Goal: Check status: Check status

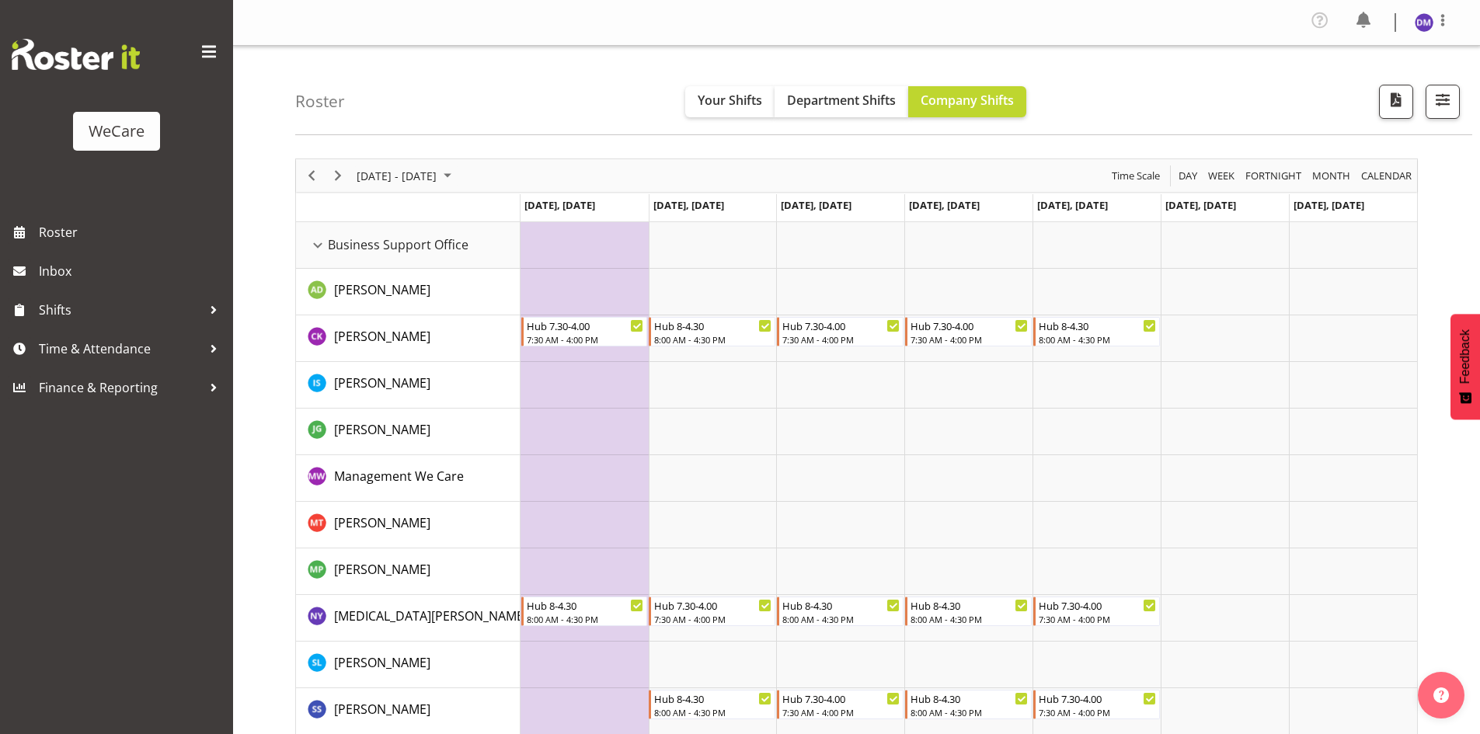
scroll to position [4895, 0]
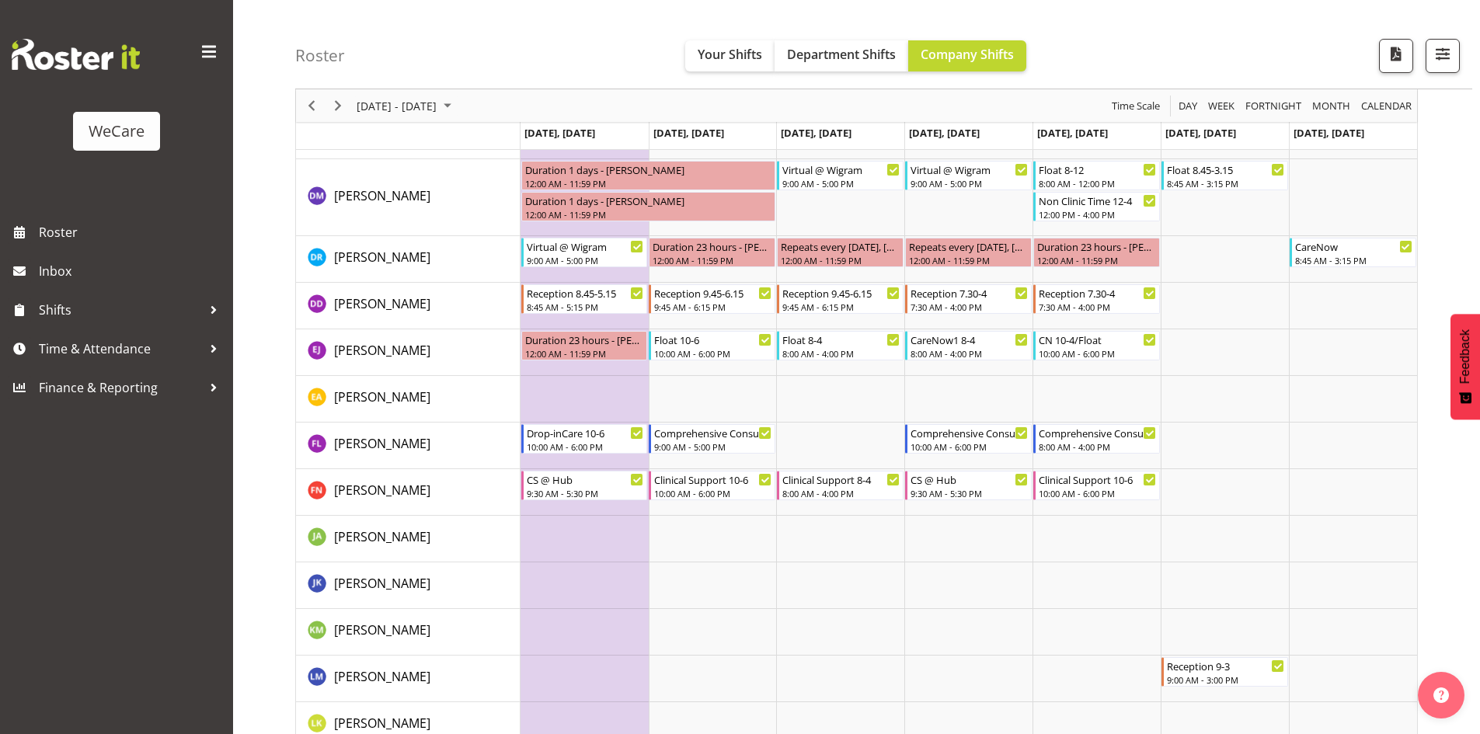
click at [619, 595] on td "Timeline Week of September 25, 2025" at bounding box center [585, 586] width 128 height 47
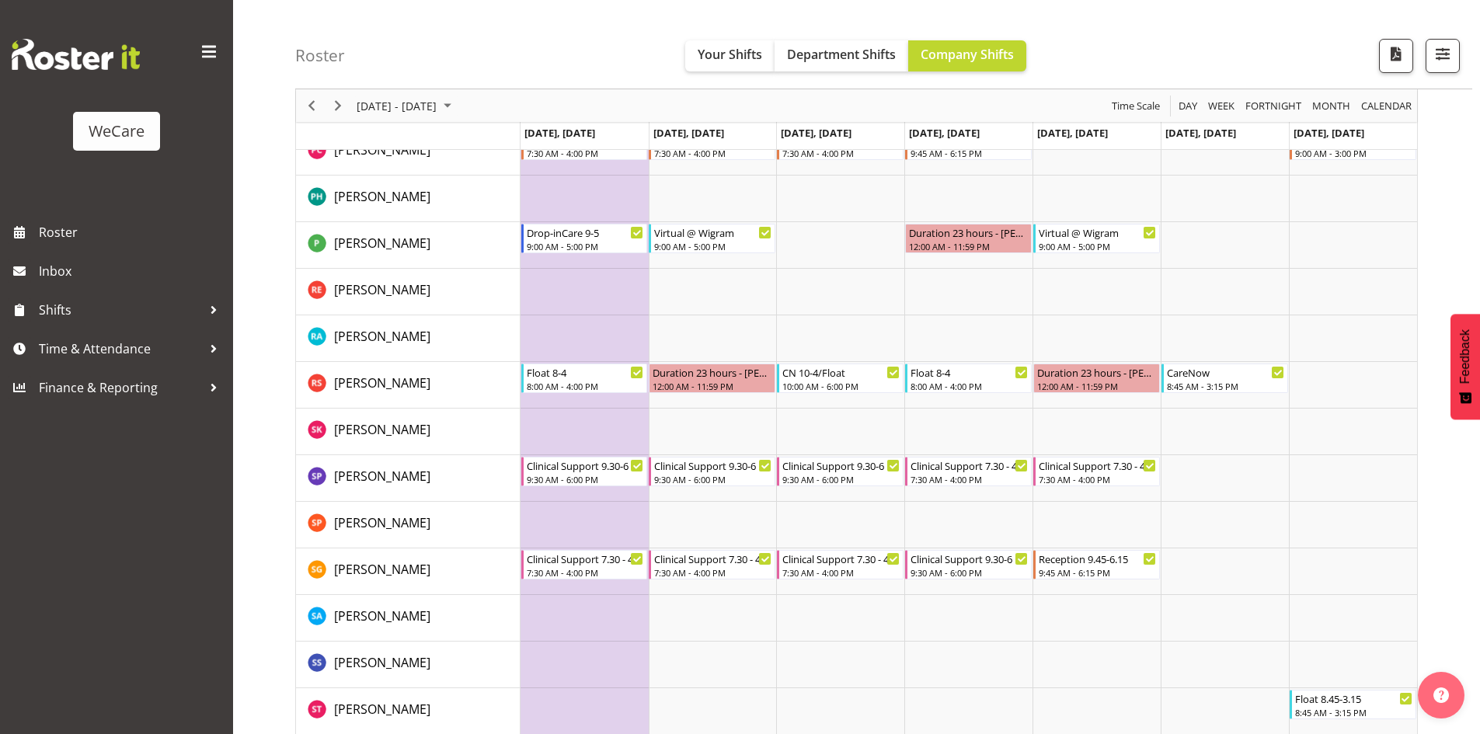
scroll to position [5906, 0]
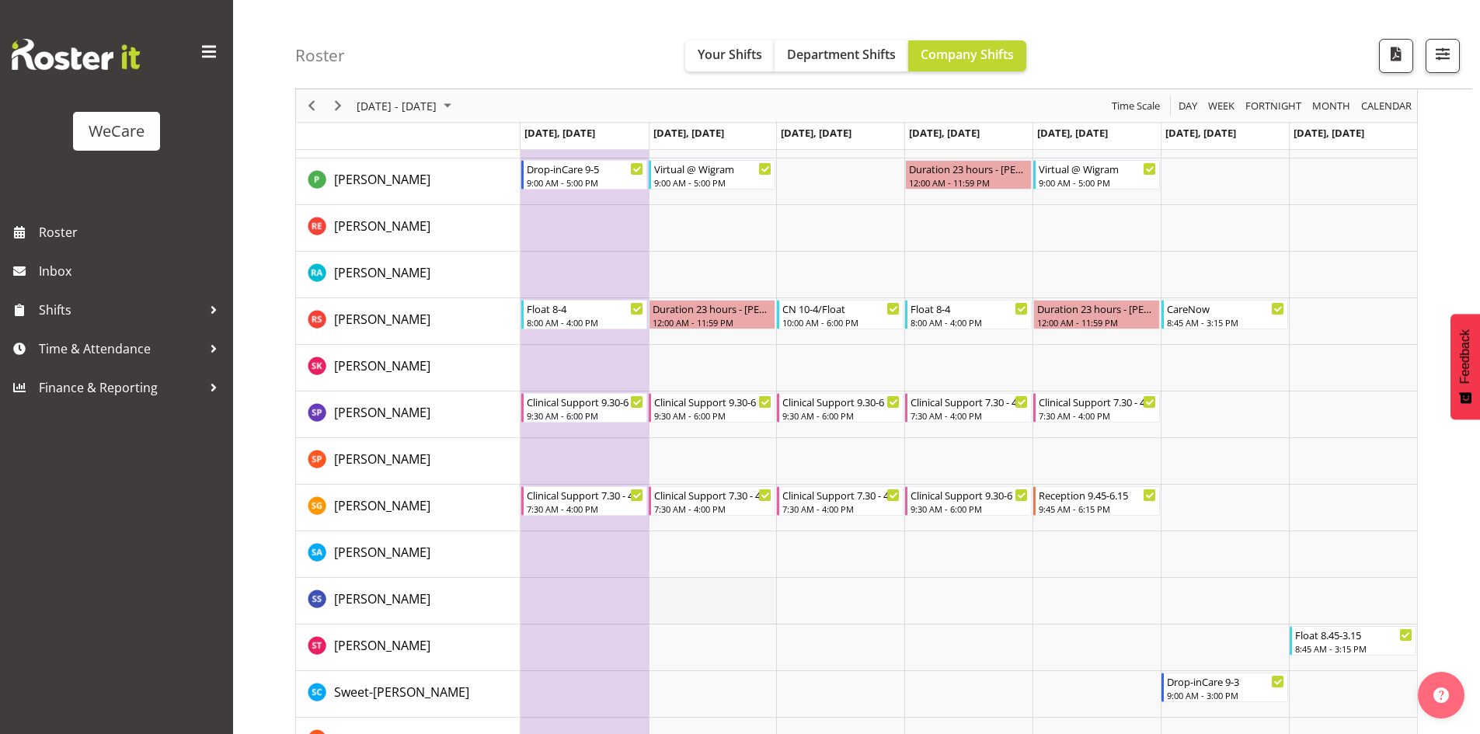
click at [702, 583] on td "Timeline Week of September 25, 2025" at bounding box center [713, 601] width 128 height 47
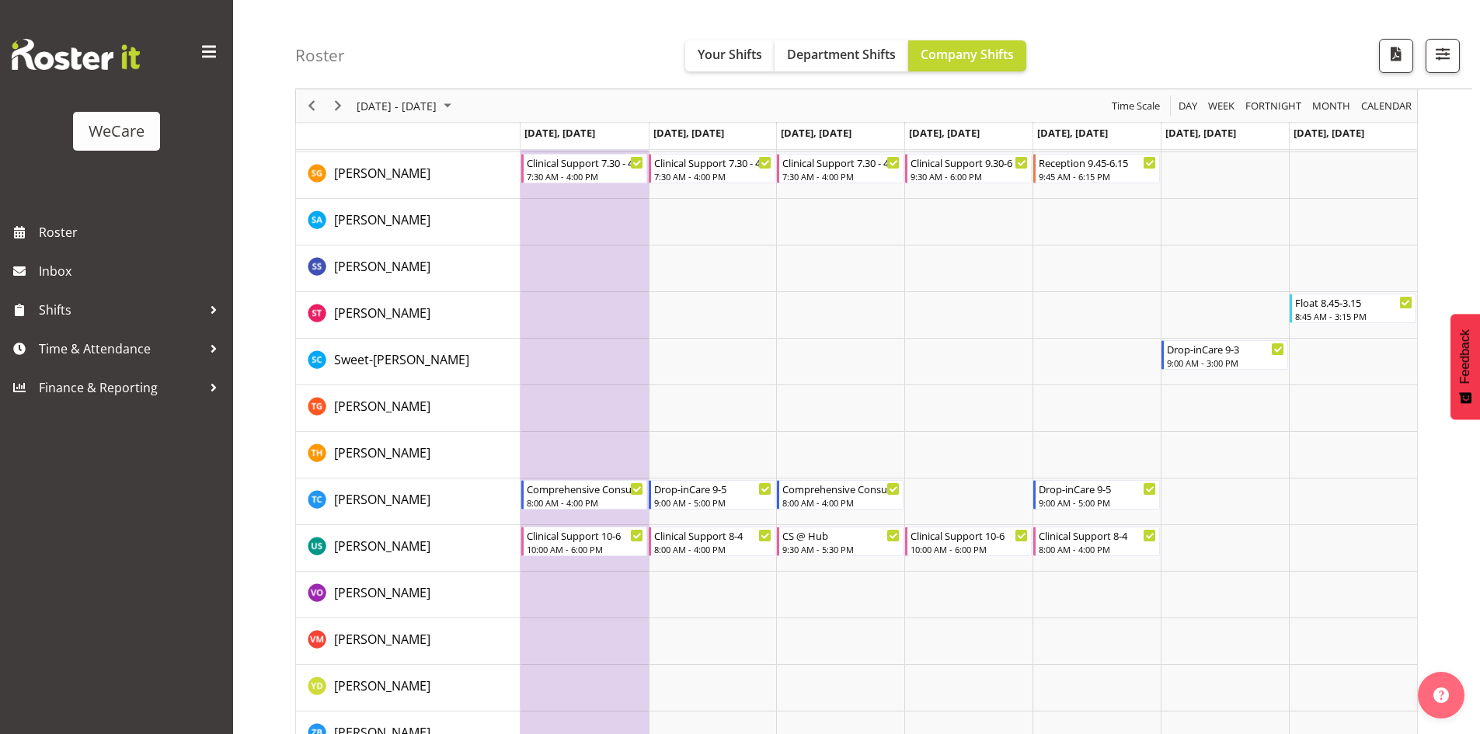
scroll to position [6275, 0]
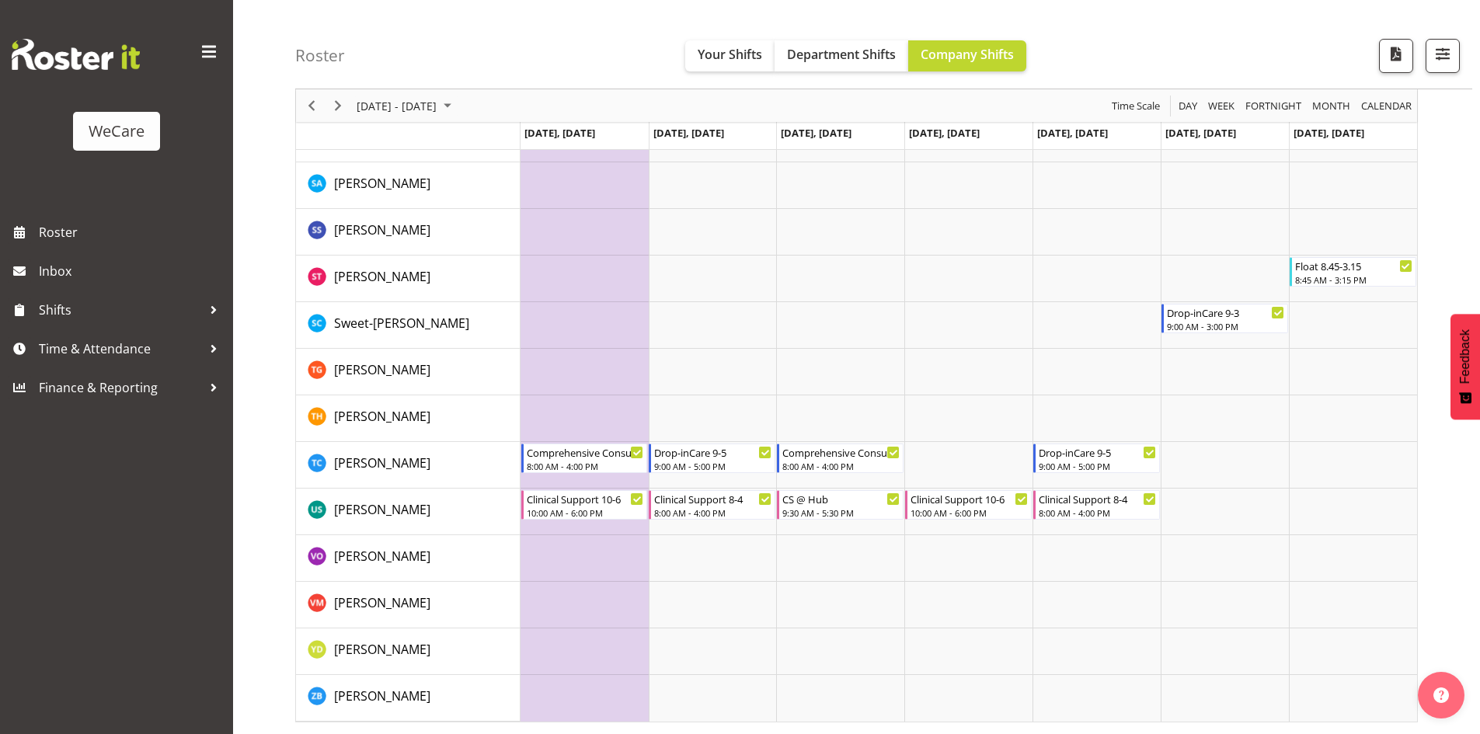
click at [604, 652] on td "Timeline Week of September 25, 2025" at bounding box center [585, 652] width 128 height 47
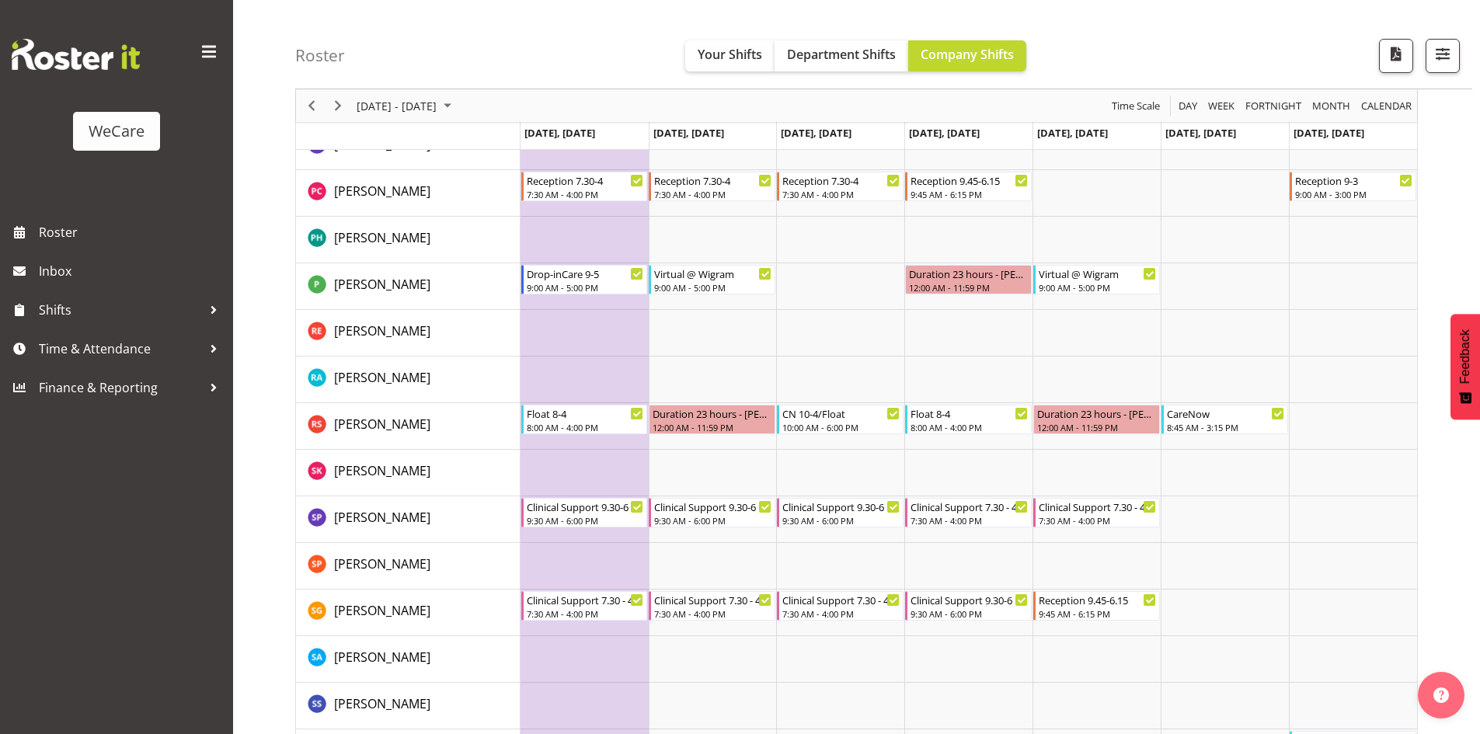
scroll to position [5575, 0]
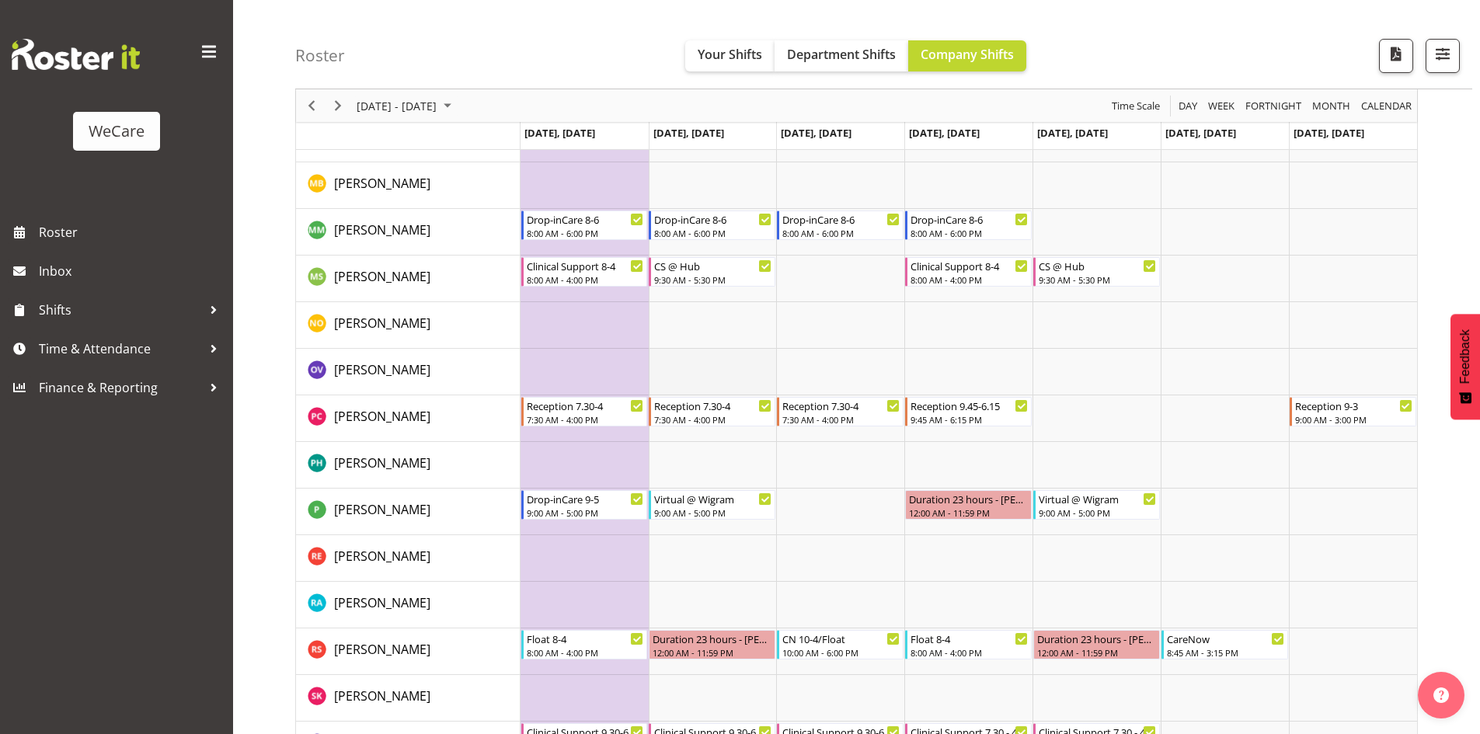
click at [744, 351] on td "Timeline Week of September 25, 2025" at bounding box center [713, 372] width 128 height 47
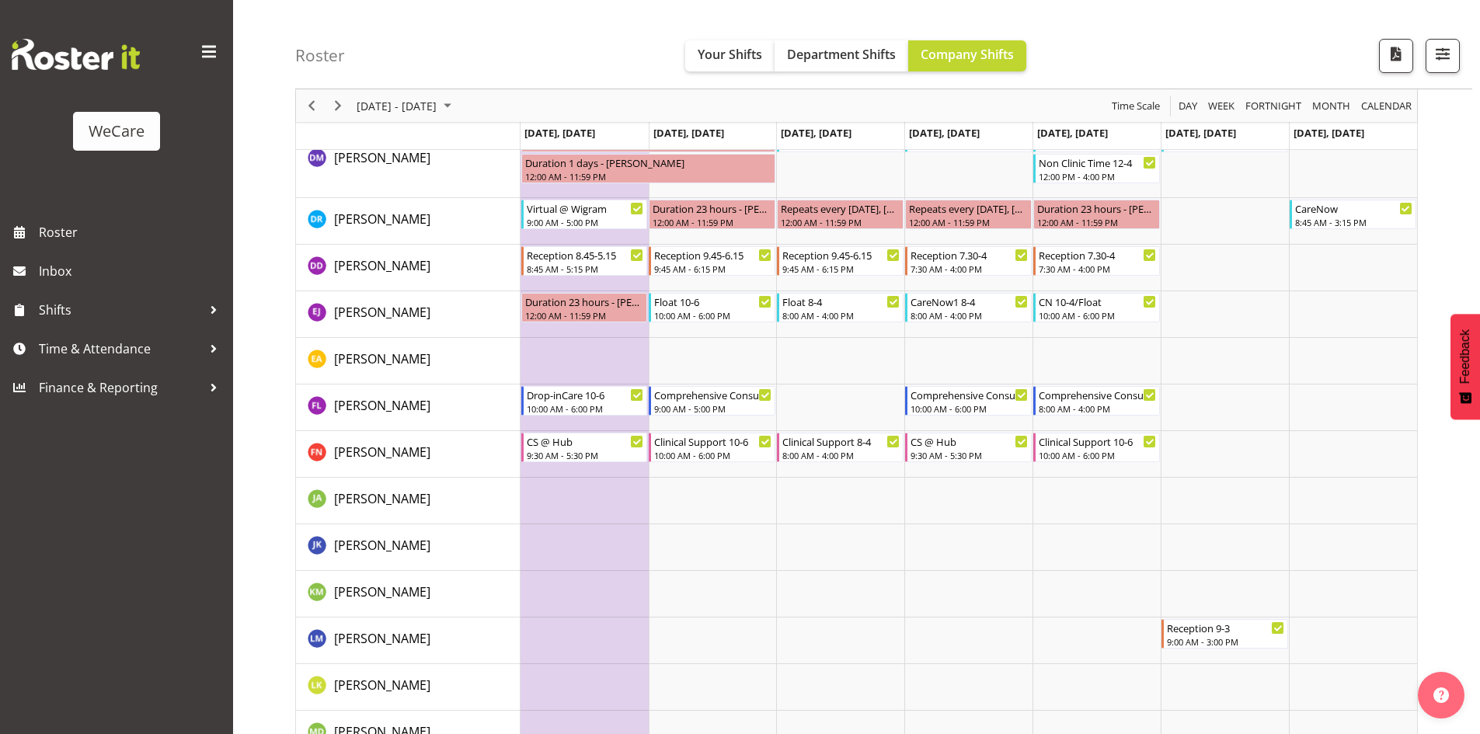
scroll to position [5109, 0]
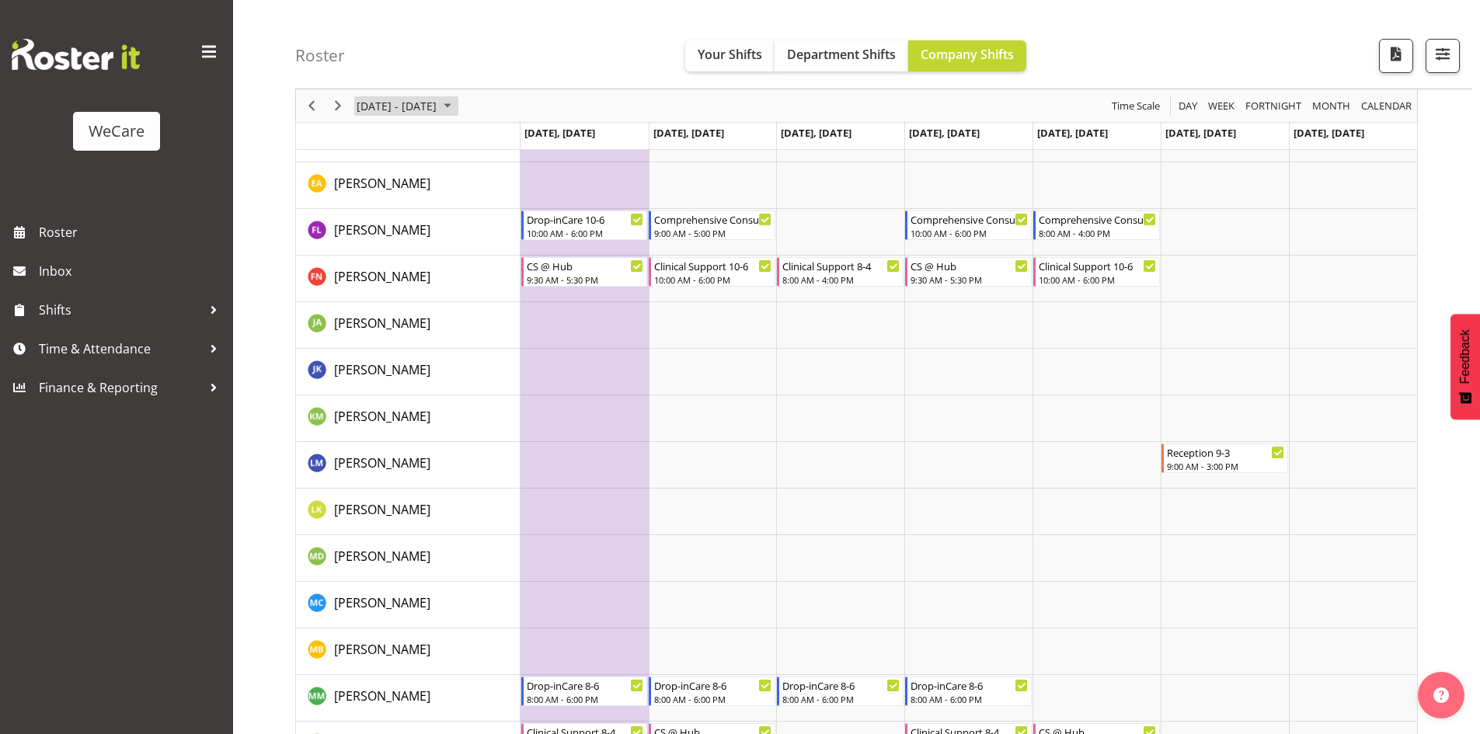
click at [438, 100] on span "[DATE] - [DATE]" at bounding box center [396, 105] width 83 height 19
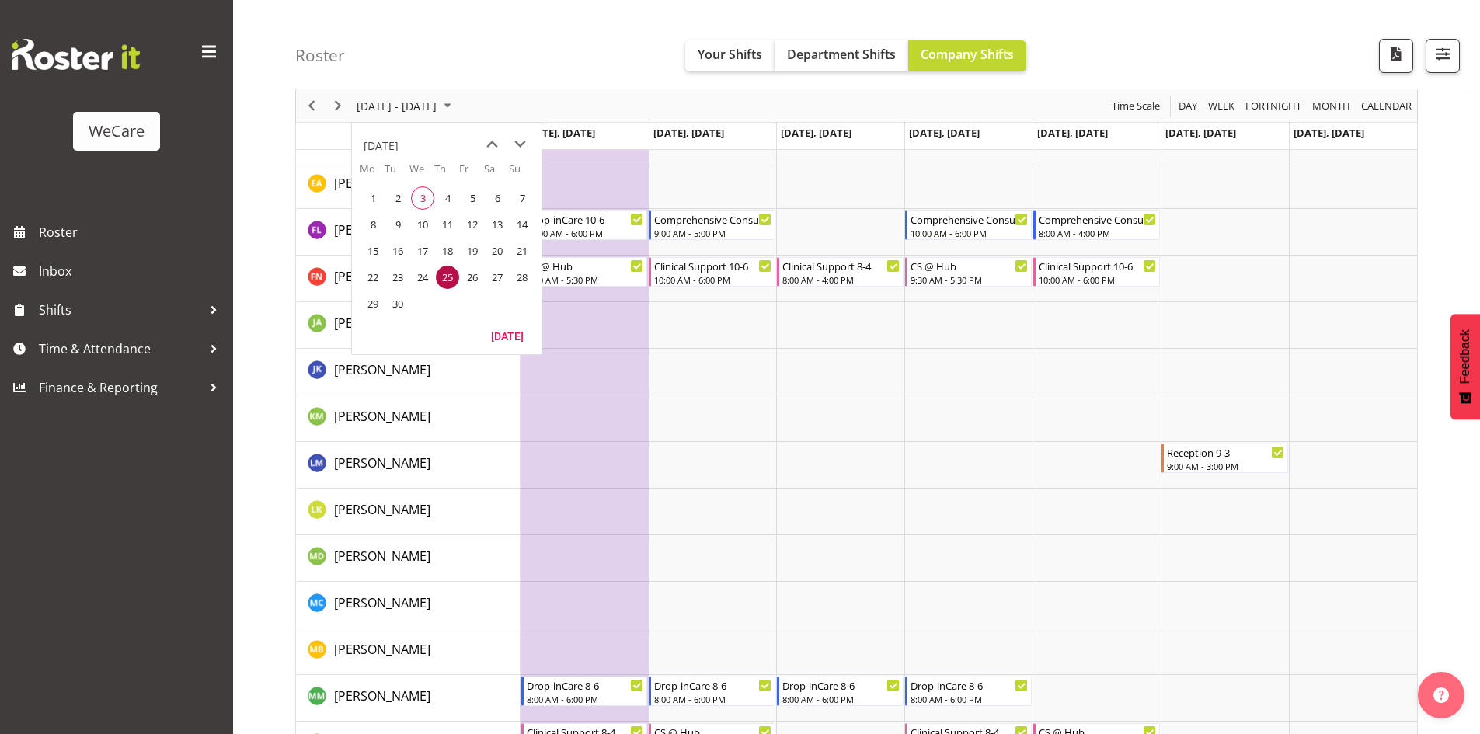
click at [389, 308] on span "30" at bounding box center [397, 303] width 23 height 23
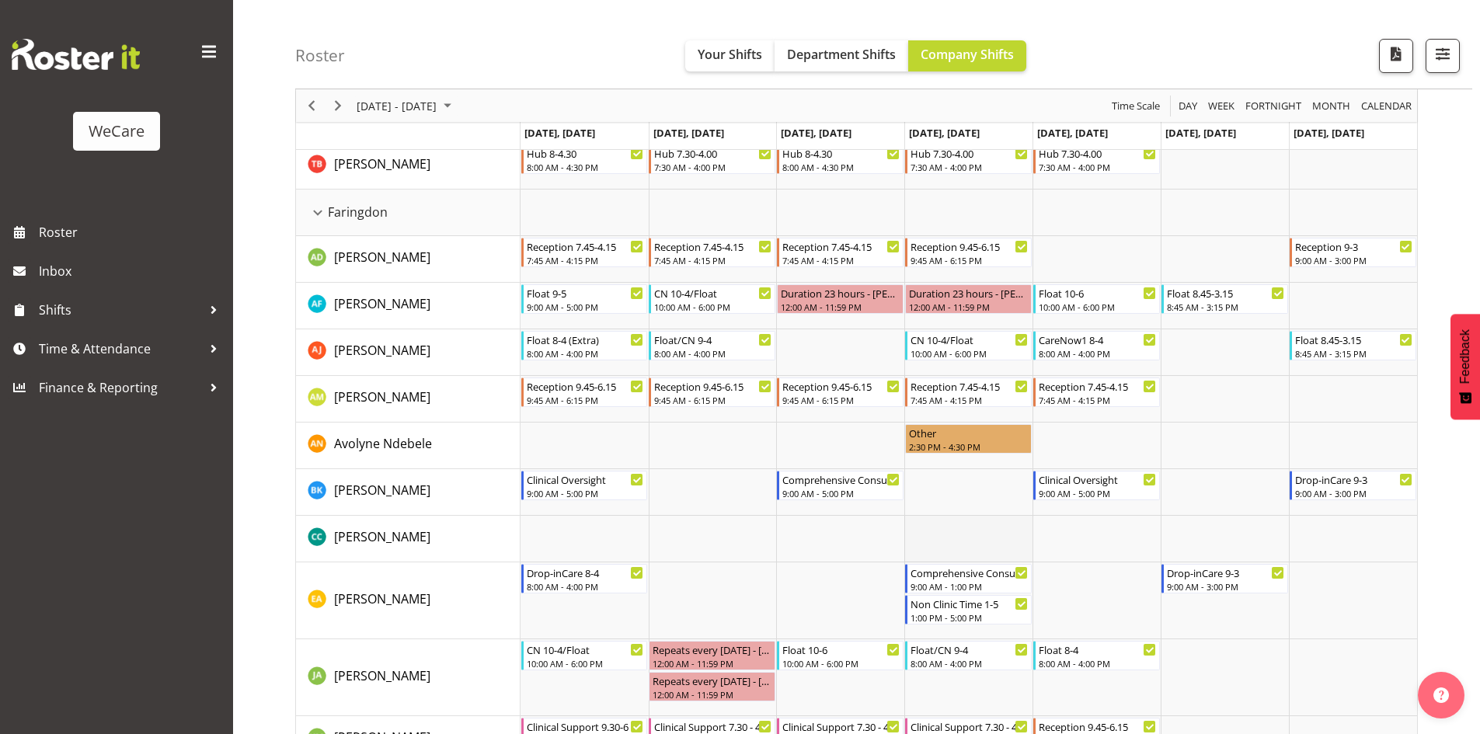
scroll to position [525, 0]
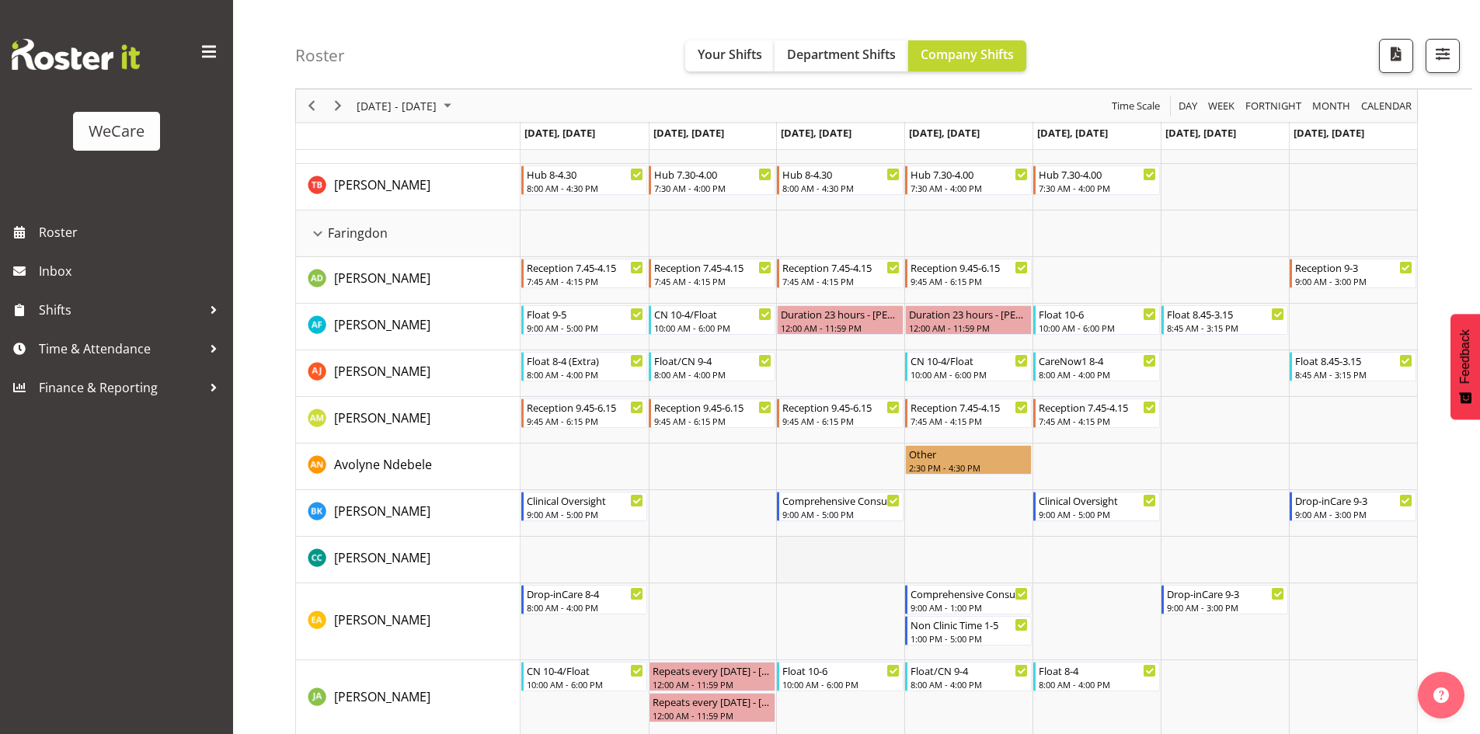
click at [805, 553] on td "Timeline Week of September 30, 2025" at bounding box center [840, 560] width 128 height 47
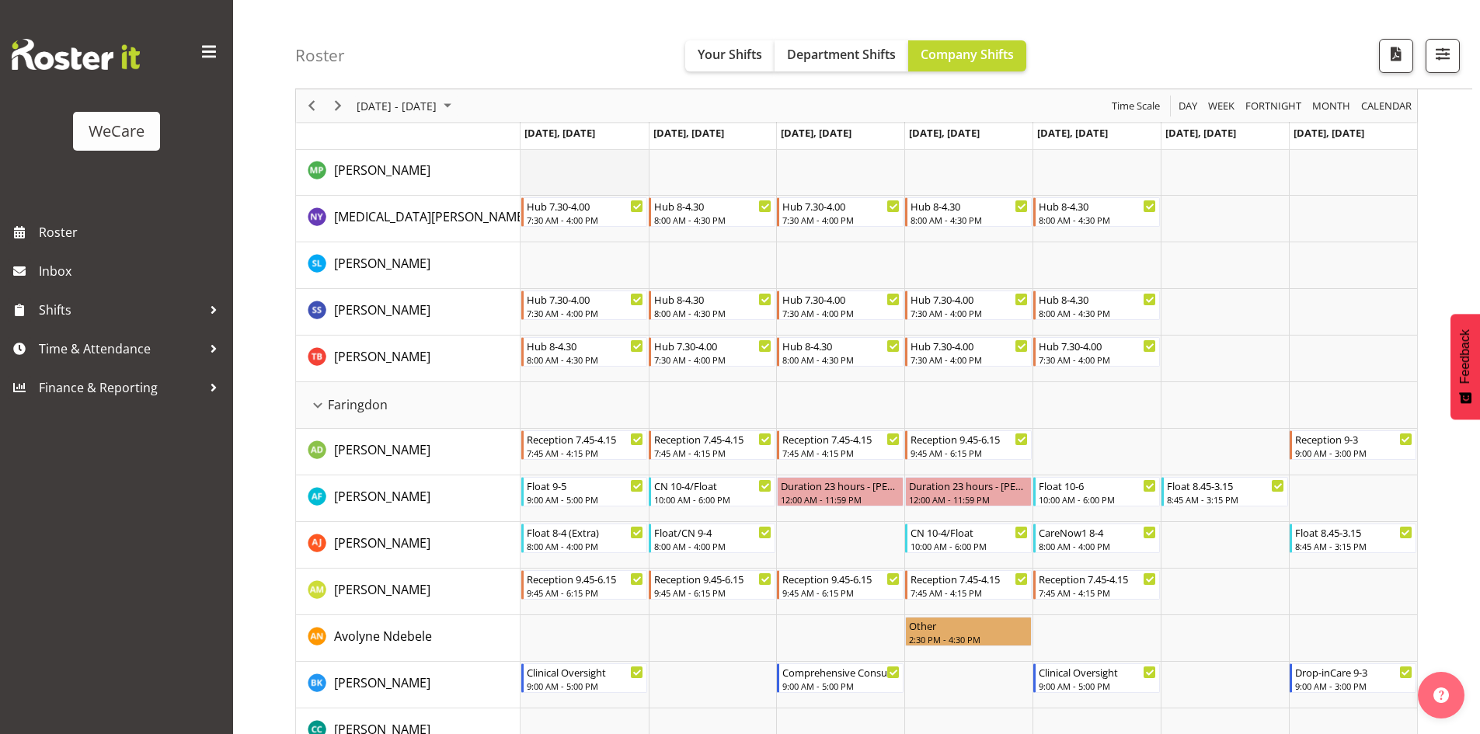
scroll to position [291, 0]
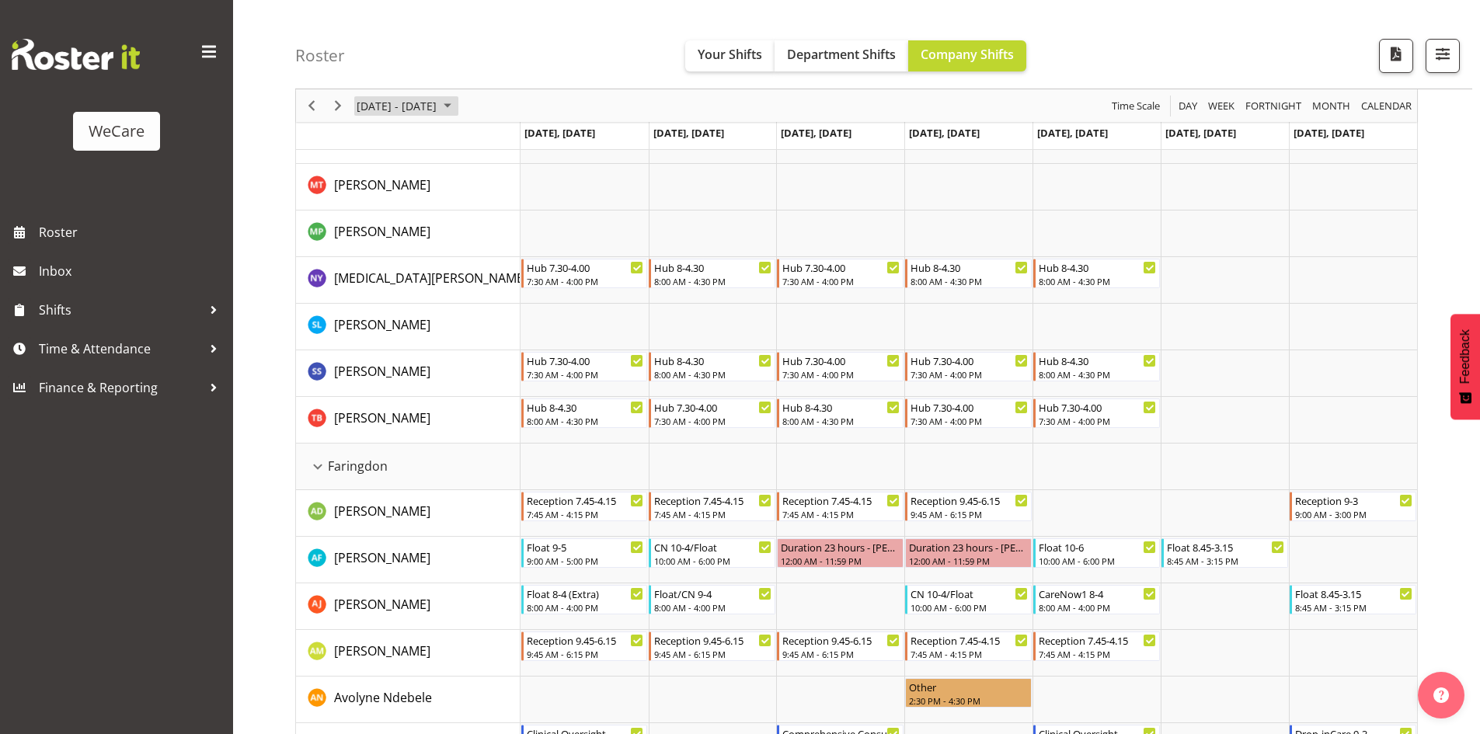
click at [457, 97] on span "Sep 29 - Oct 05, 2025" at bounding box center [447, 105] width 19 height 19
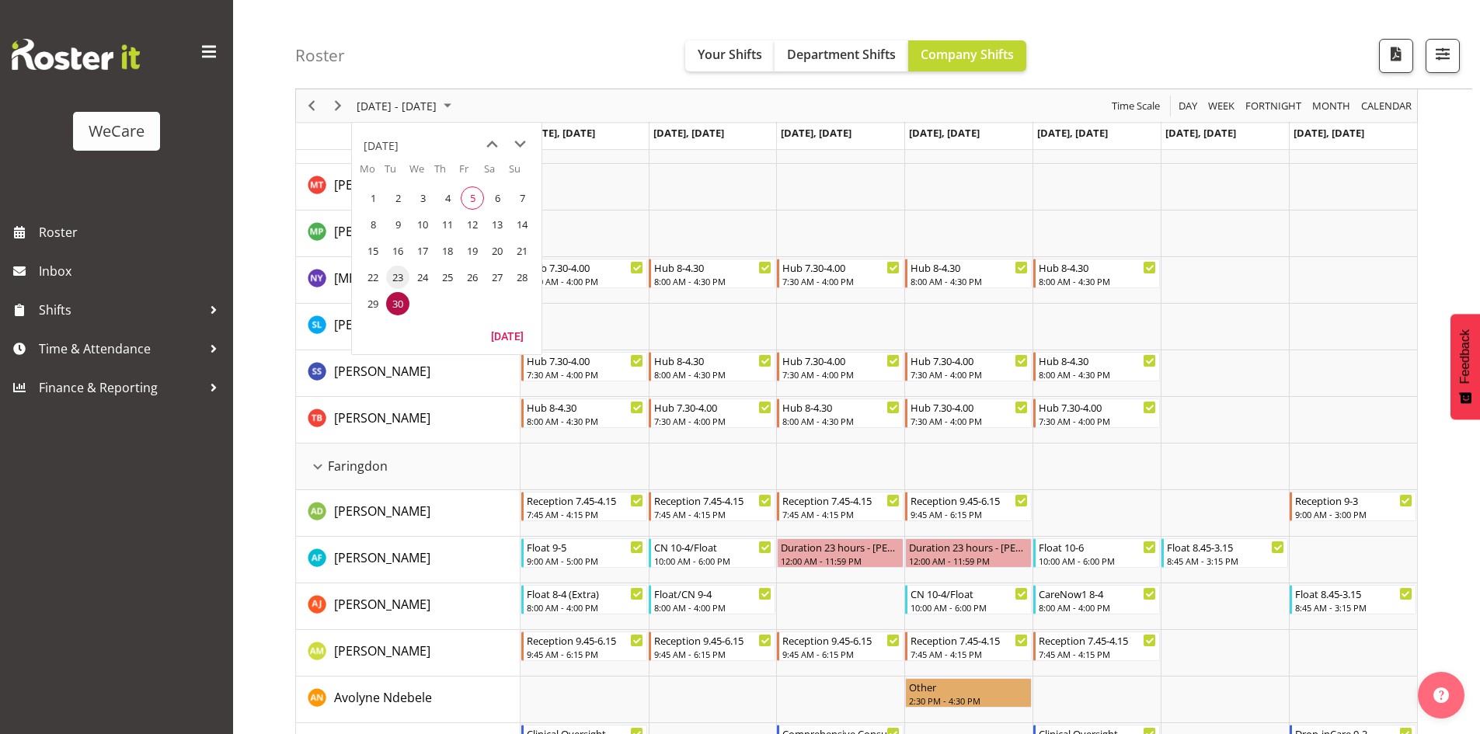
click at [389, 274] on span "23" at bounding box center [397, 277] width 23 height 23
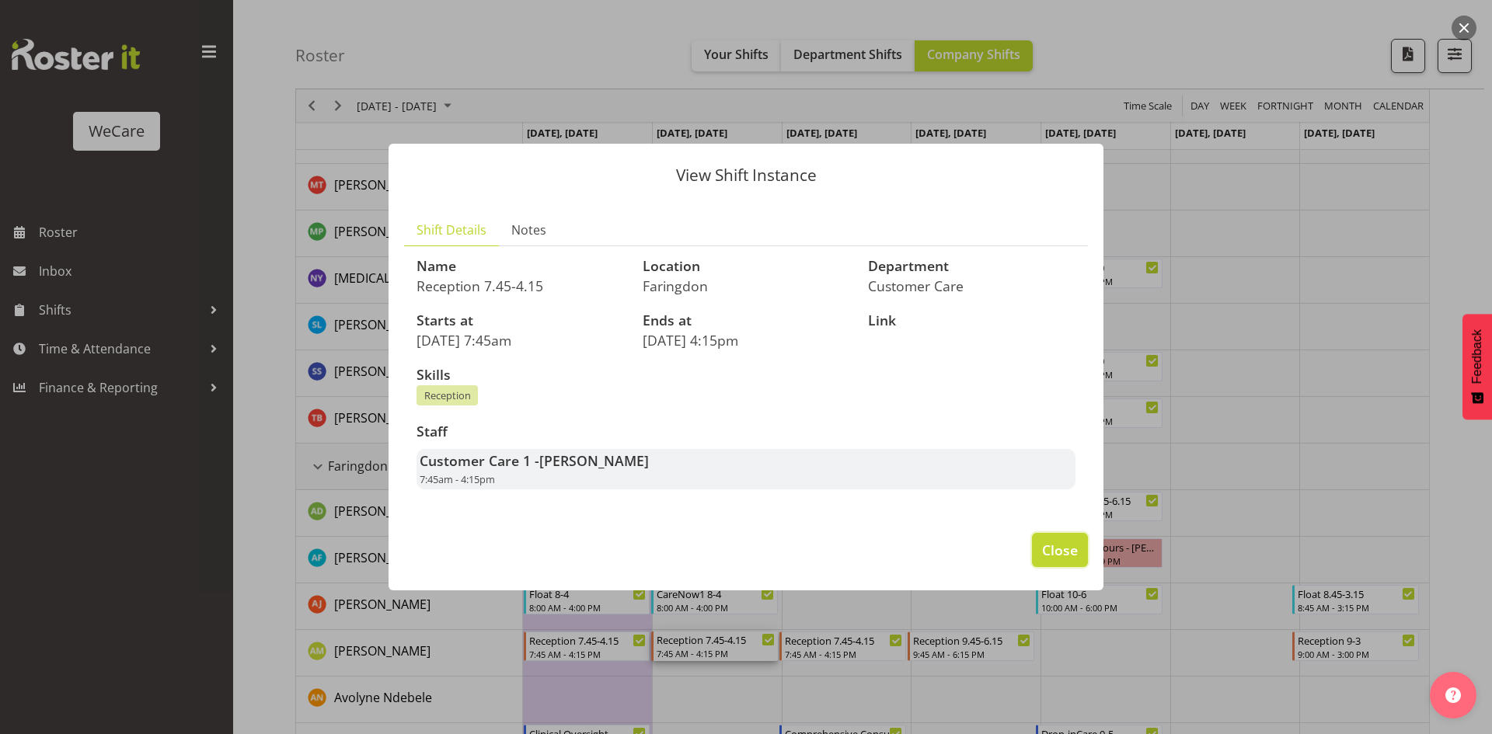
click at [1051, 545] on span "Close" at bounding box center [1060, 550] width 36 height 20
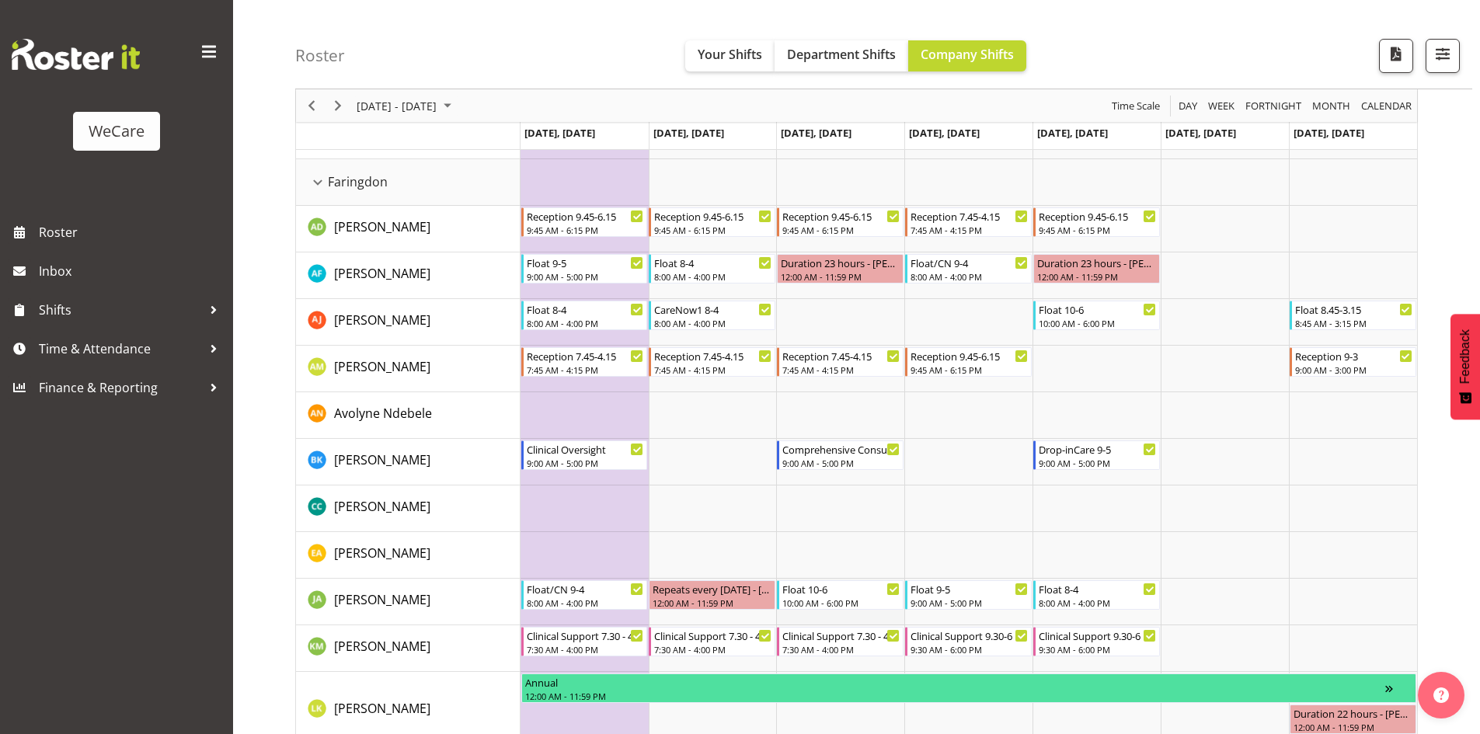
scroll to position [602, 0]
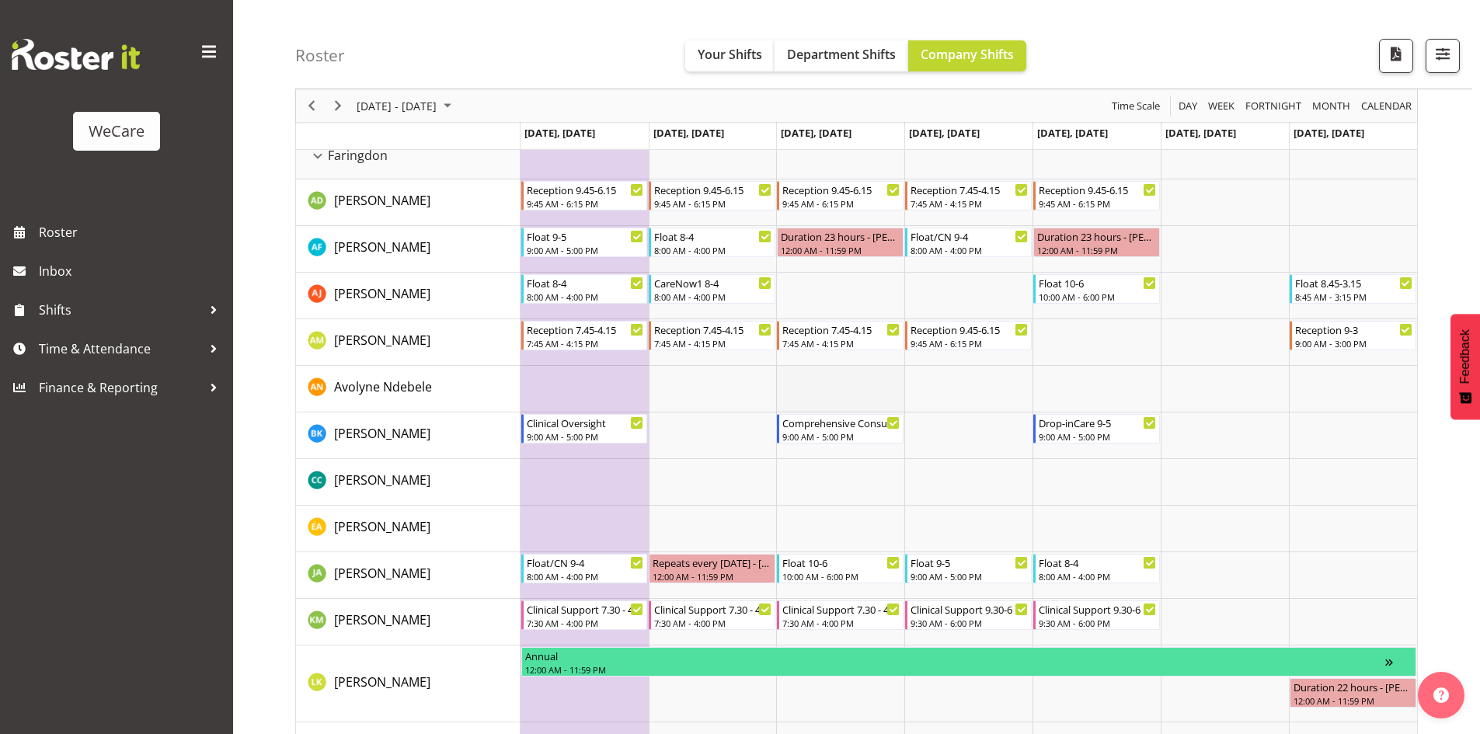
drag, startPoint x: 811, startPoint y: 392, endPoint x: 821, endPoint y: 392, distance: 9.3
click at [821, 393] on td "Timeline Week of September 23, 2025" at bounding box center [840, 389] width 128 height 47
click at [457, 107] on span "September 22 - 28, 2025" at bounding box center [447, 105] width 19 height 19
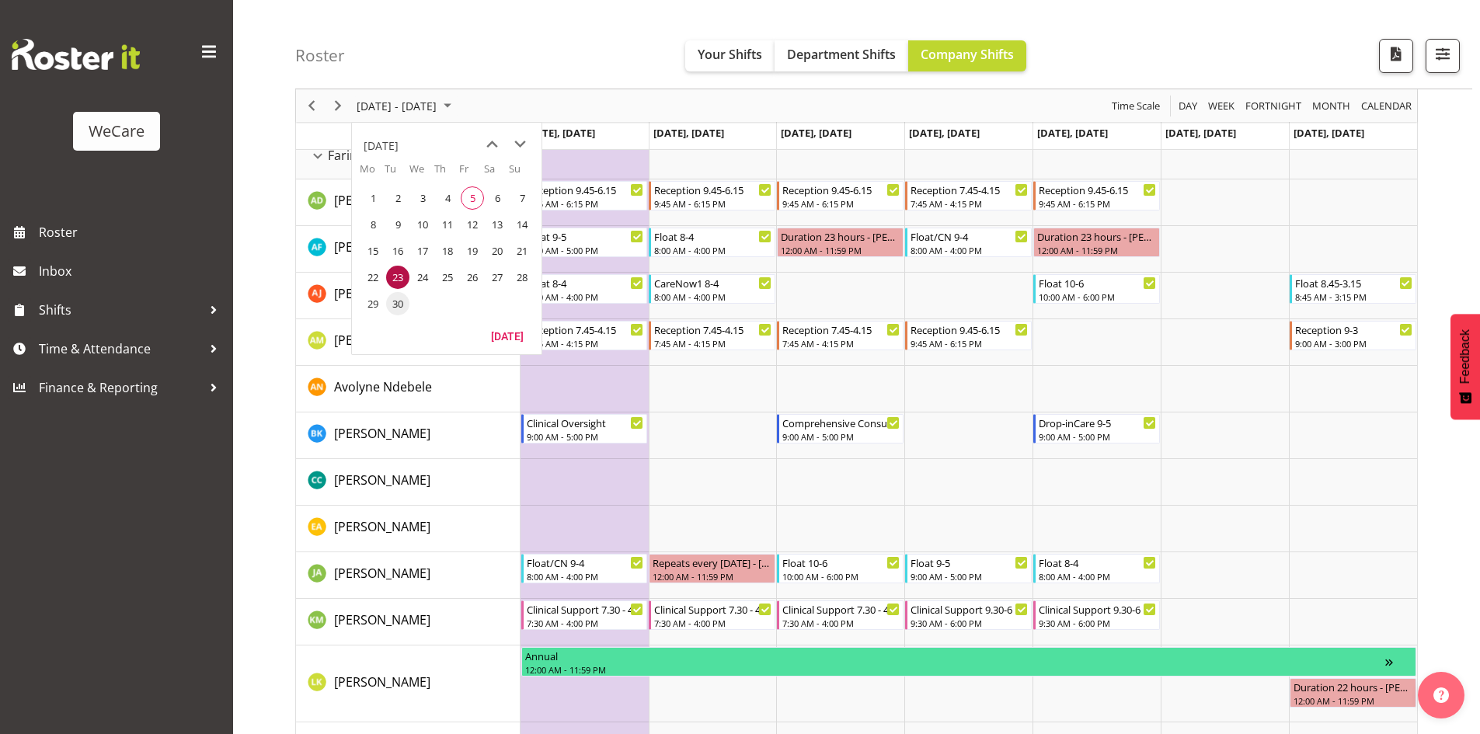
click at [397, 305] on span "30" at bounding box center [397, 303] width 23 height 23
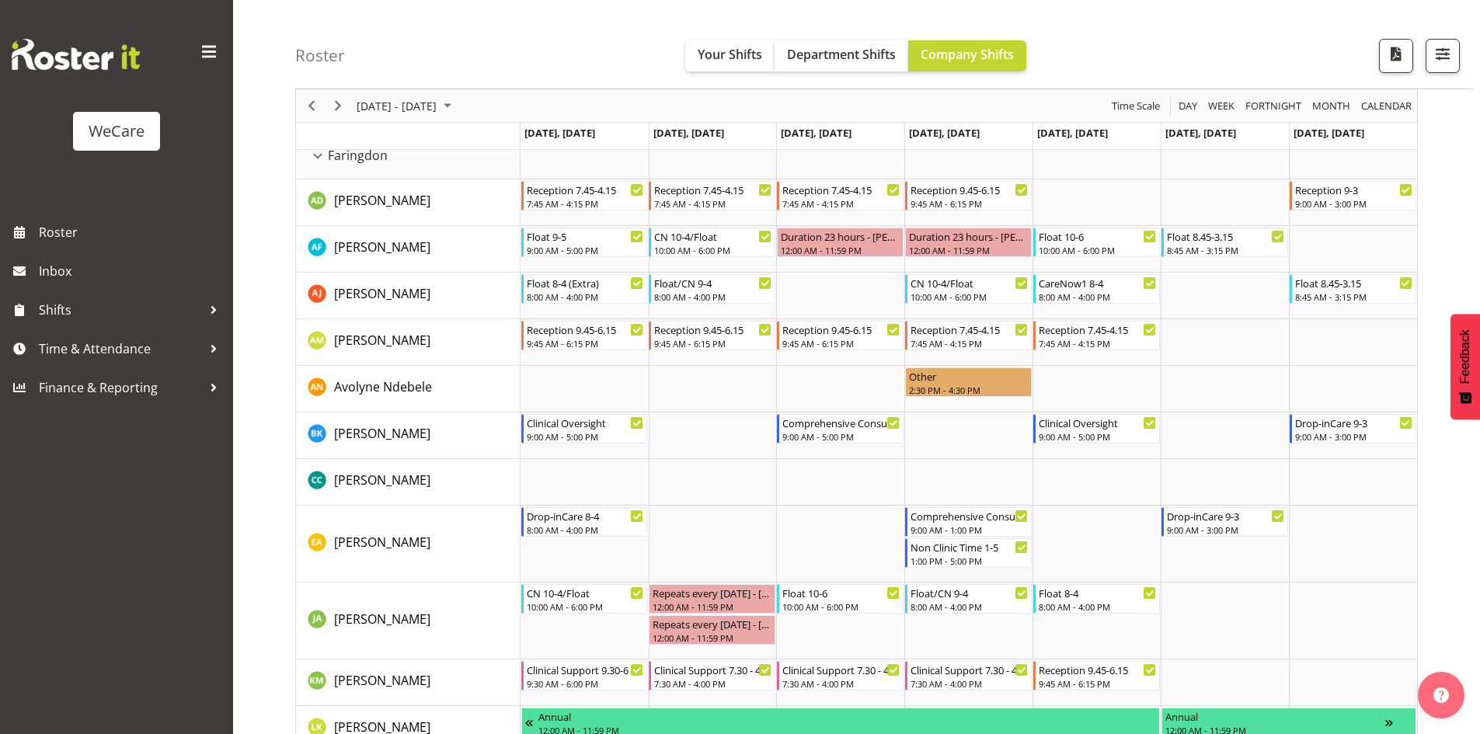
click at [619, 389] on td "Timeline Week of September 30, 2025" at bounding box center [585, 389] width 128 height 47
